Goal: Register for event/course

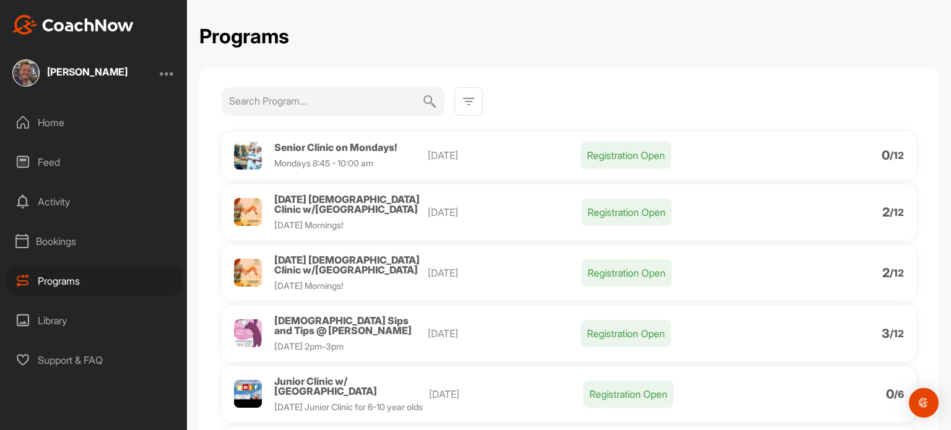
click at [621, 150] on p "Registration Open" at bounding box center [626, 155] width 90 height 27
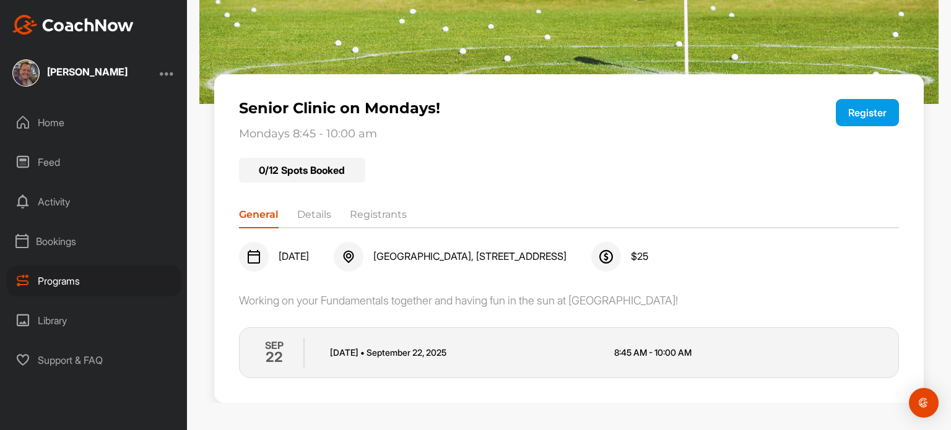
scroll to position [107, 0]
click at [853, 111] on button "Register" at bounding box center [867, 111] width 63 height 27
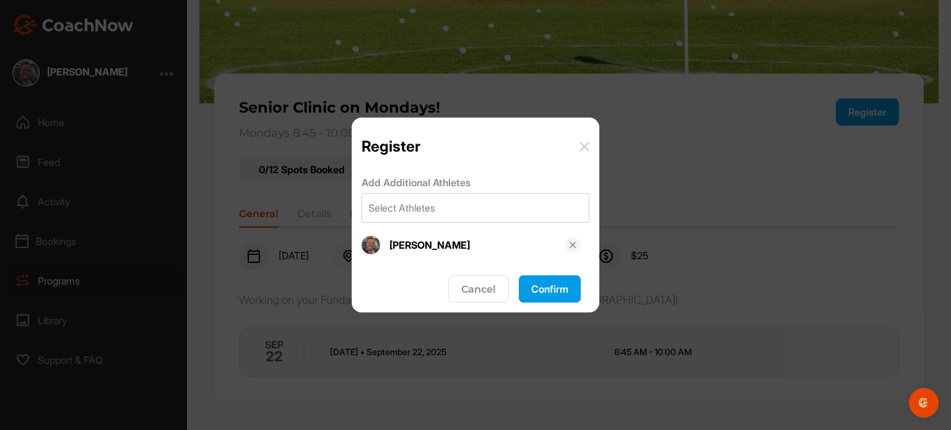
click at [547, 288] on button "Confirm" at bounding box center [550, 288] width 62 height 27
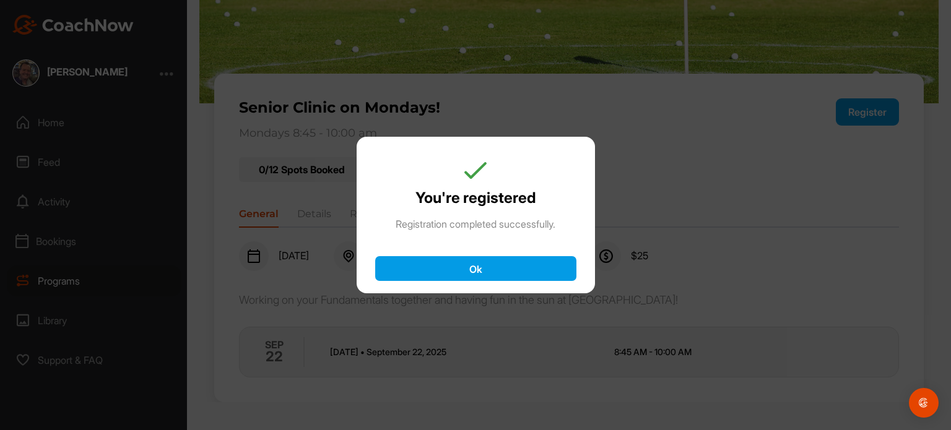
click at [478, 269] on button "Ok" at bounding box center [475, 268] width 201 height 25
